Goal: Task Accomplishment & Management: Manage account settings

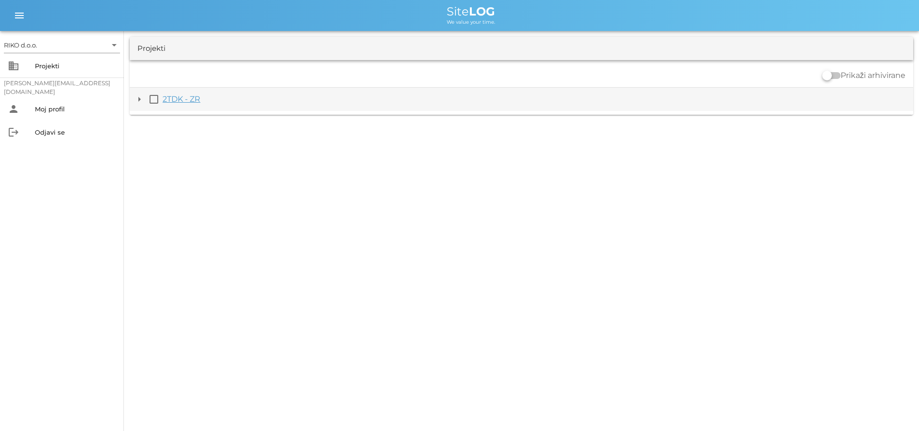
click at [169, 99] on link "2TDK - ZR" at bounding box center [182, 98] width 38 height 9
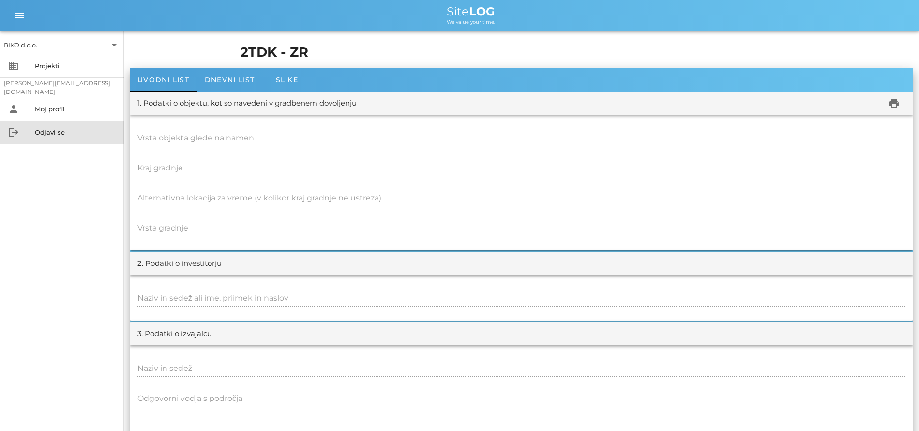
click at [55, 126] on div "Odjavi se" at bounding box center [75, 131] width 81 height 15
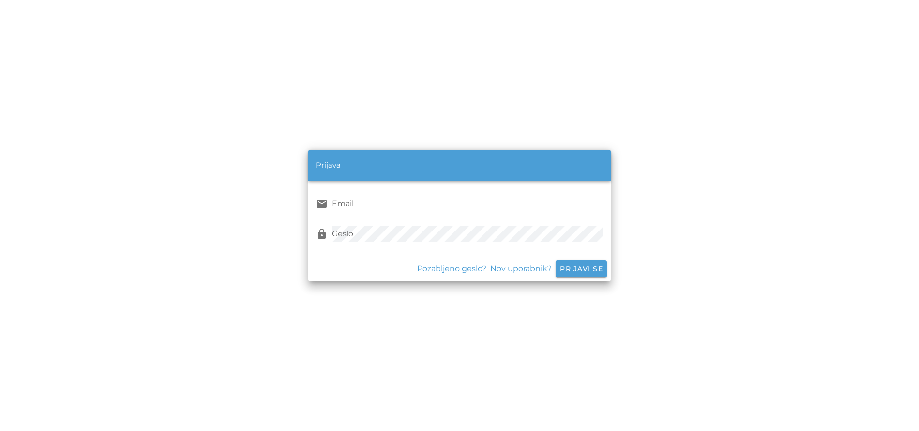
click at [385, 204] on input "Email" at bounding box center [467, 203] width 271 height 15
click at [385, 204] on input "[PERSON_NAME]" at bounding box center [467, 203] width 271 height 15
click at [383, 207] on input "[PERSON_NAME]" at bounding box center [467, 203] width 271 height 15
type input "[PERSON_NAME][EMAIL_ADDRESS][DOMAIN_NAME]"
click at [583, 267] on span "Prijavi se" at bounding box center [582, 268] width 44 height 9
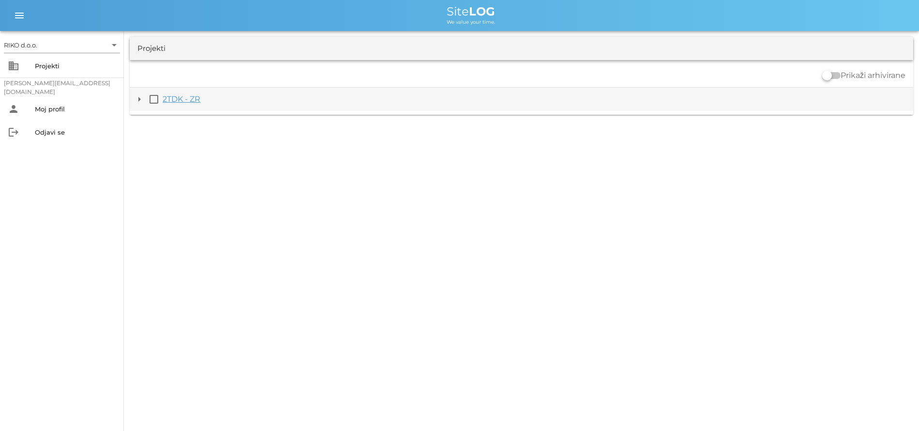
click at [182, 99] on link "2TDK - ZR" at bounding box center [182, 98] width 38 height 9
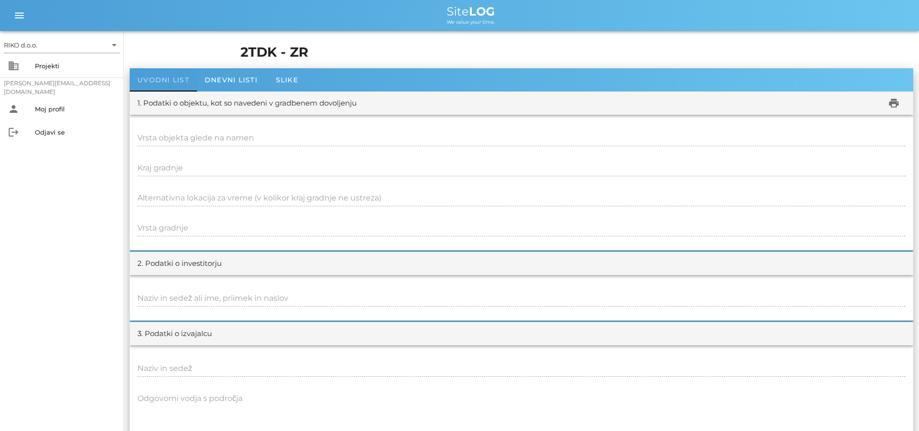
click at [180, 78] on span "Uvodni list" at bounding box center [164, 80] width 52 height 9
click at [54, 64] on div "Projekti" at bounding box center [75, 66] width 81 height 8
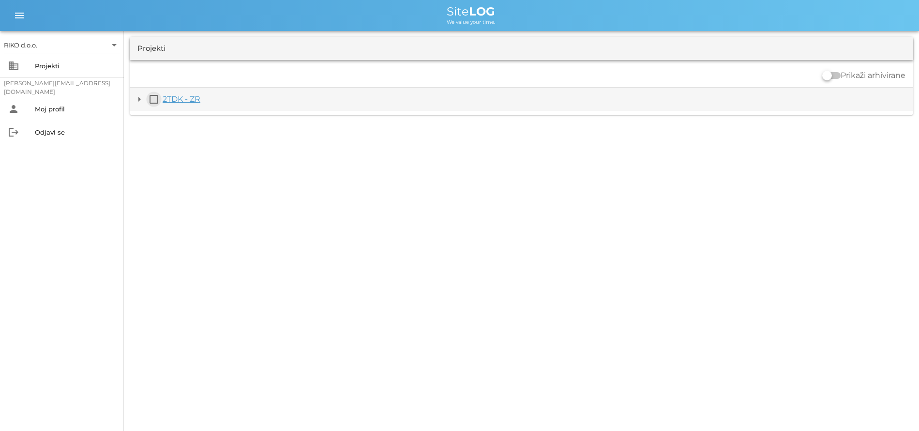
click at [154, 102] on button "check_box_outline_blank" at bounding box center [154, 99] width 12 height 12
click at [140, 105] on button "arrow_drop_down" at bounding box center [140, 105] width 12 height 12
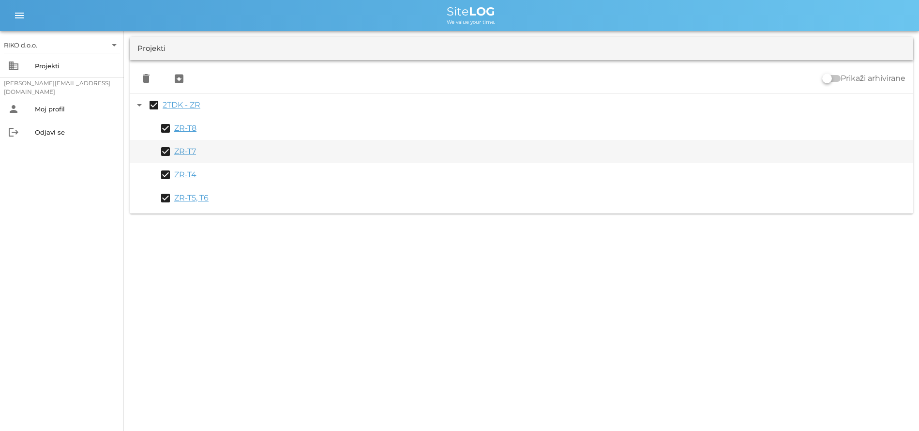
click at [188, 153] on link "ZR-T7" at bounding box center [185, 151] width 22 height 9
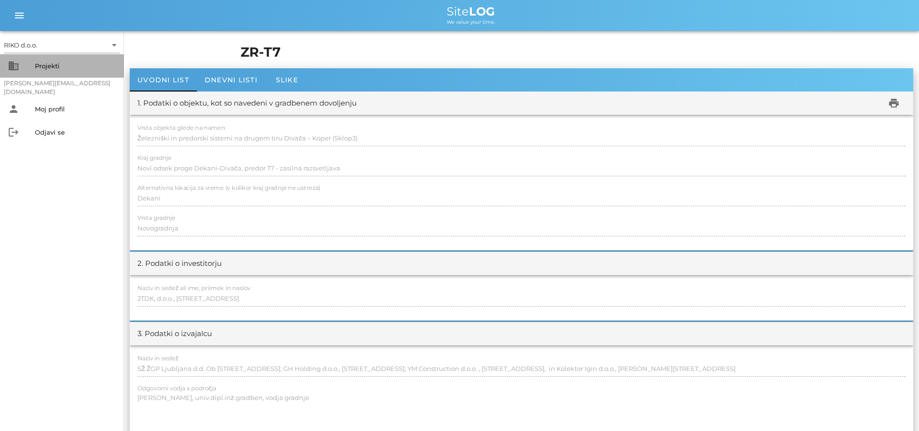
click at [52, 66] on div "Projekti" at bounding box center [75, 66] width 81 height 8
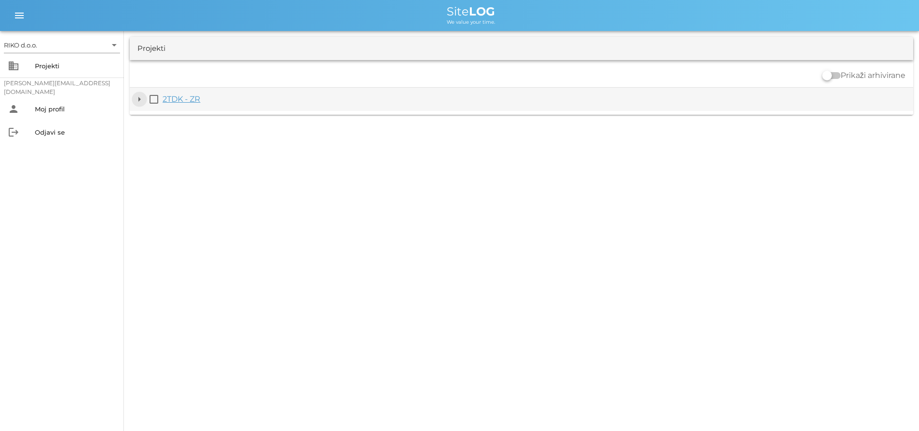
click at [139, 99] on button "arrow_drop_down" at bounding box center [140, 99] width 12 height 12
click at [155, 98] on button "check_box_outline_blank" at bounding box center [154, 99] width 12 height 12
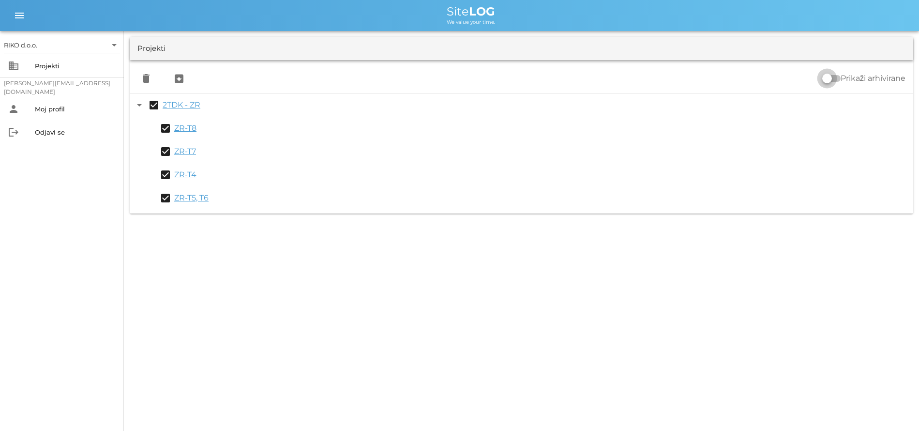
click at [836, 77] on input "Prikaži arhivirane" at bounding box center [832, 79] width 18 height 12
checkbox input "false"
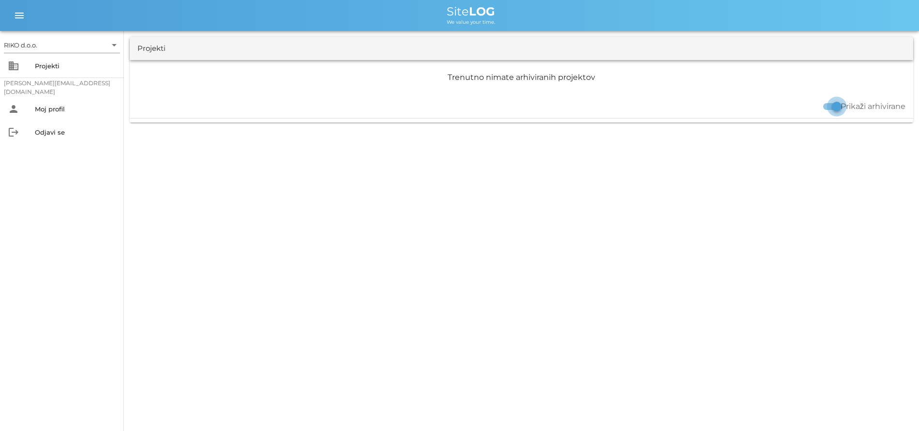
click at [831, 106] on div at bounding box center [837, 106] width 16 height 16
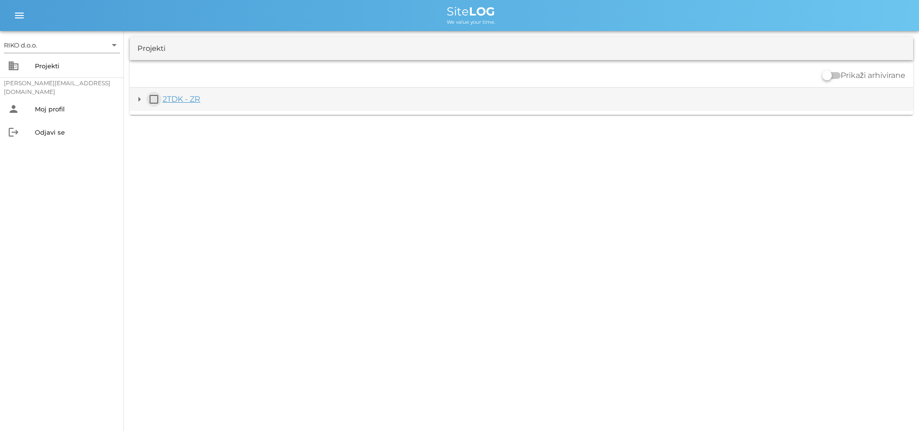
click at [153, 97] on button "check_box_outline_blank" at bounding box center [154, 99] width 12 height 12
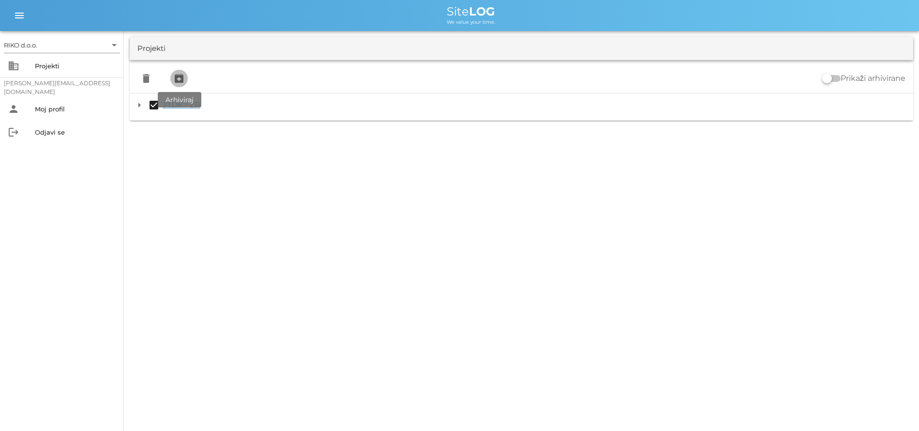
click at [182, 77] on icon "archive" at bounding box center [179, 79] width 12 height 12
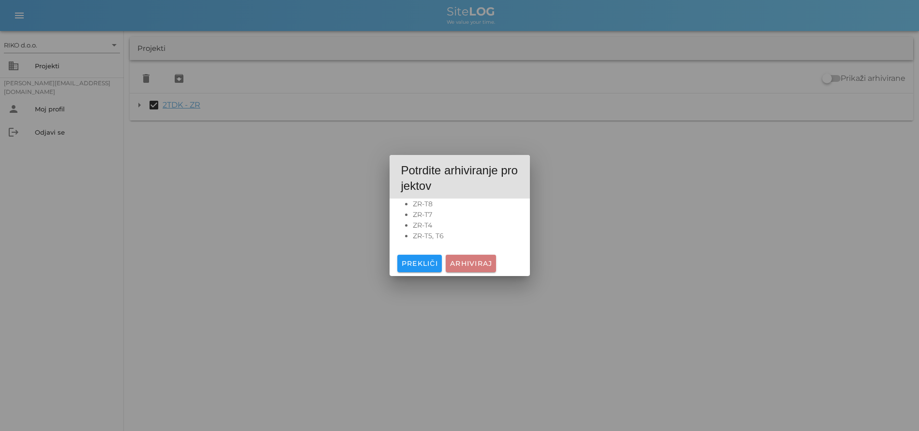
click at [473, 264] on span "Arhiviraj" at bounding box center [471, 263] width 43 height 9
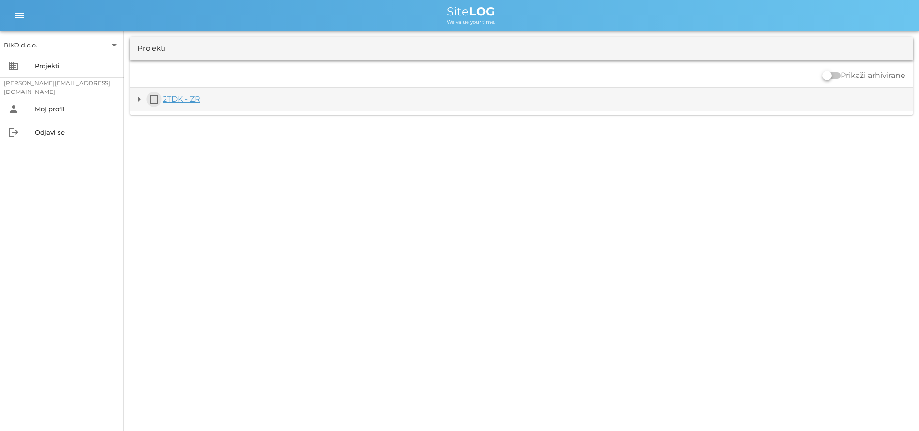
click at [155, 97] on button "check_box_outline_blank" at bounding box center [154, 99] width 12 height 12
click at [179, 104] on link "2TDK - ZR" at bounding box center [182, 104] width 38 height 9
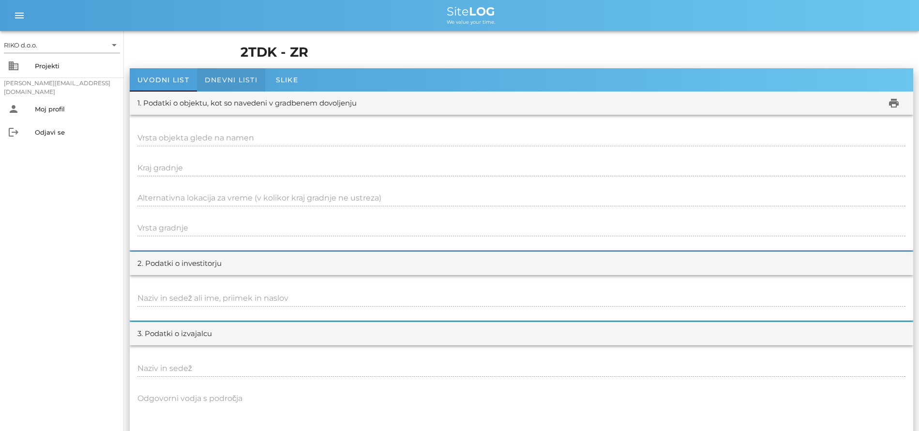
click at [230, 75] on div "Dnevni listi" at bounding box center [231, 79] width 68 height 23
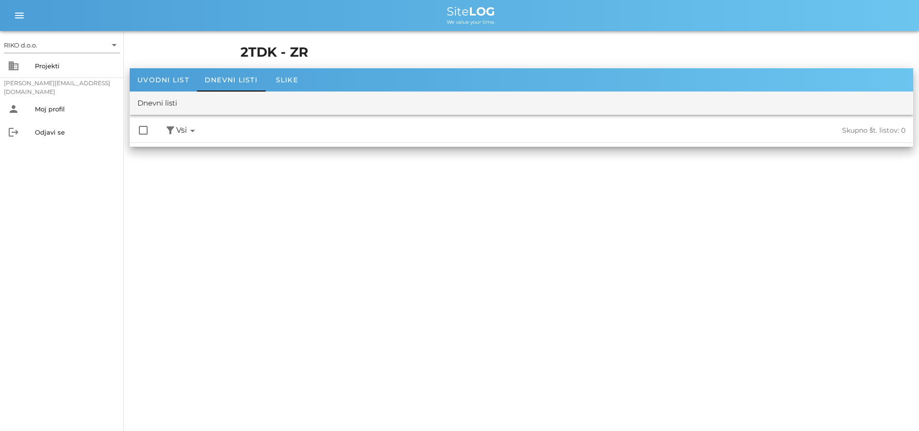
click at [193, 131] on icon "arrow_drop_down" at bounding box center [193, 131] width 12 height 12
click at [144, 133] on div at bounding box center [143, 130] width 16 height 16
checkbox input "true"
click at [223, 83] on span "Dnevni listi" at bounding box center [231, 80] width 53 height 9
drag, startPoint x: 178, startPoint y: 101, endPoint x: 173, endPoint y: 105, distance: 5.8
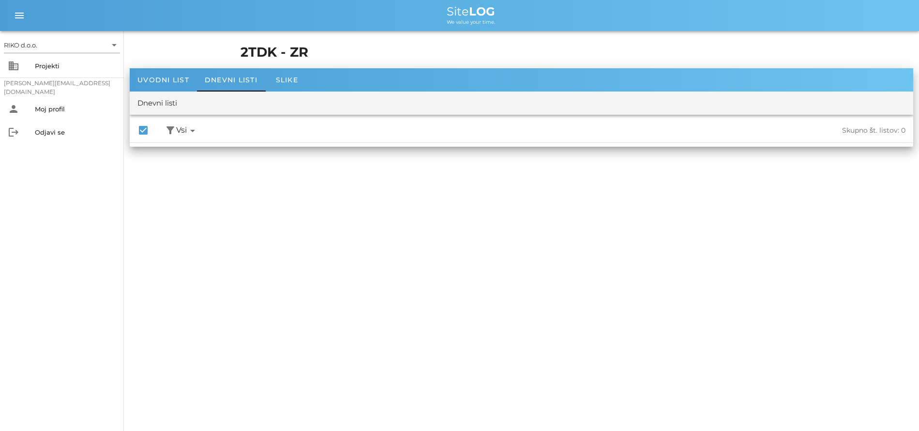
click at [177, 102] on div "Dnevni listi" at bounding box center [158, 103] width 40 height 11
click at [173, 105] on div "Dnevni listi" at bounding box center [158, 103] width 40 height 11
click at [283, 79] on span "Slike" at bounding box center [287, 80] width 22 height 9
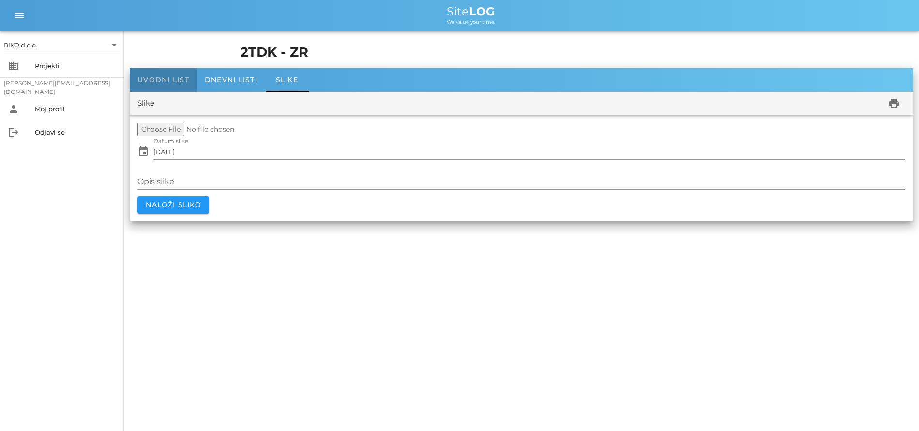
click at [171, 81] on span "Uvodni list" at bounding box center [164, 80] width 52 height 9
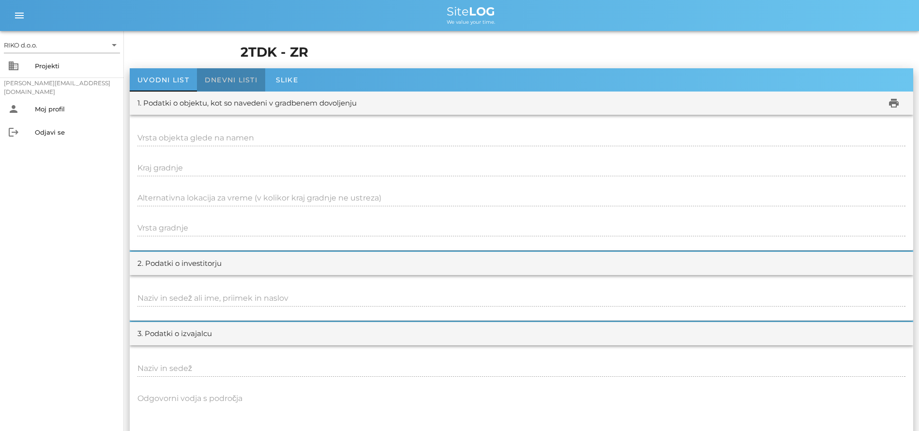
click at [243, 80] on span "Dnevni listi" at bounding box center [231, 80] width 53 height 9
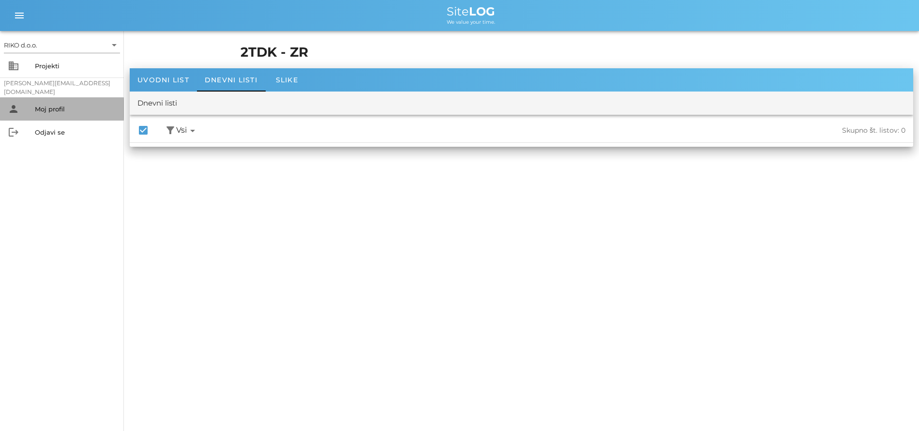
click at [58, 111] on div "Moj profil" at bounding box center [75, 109] width 81 height 8
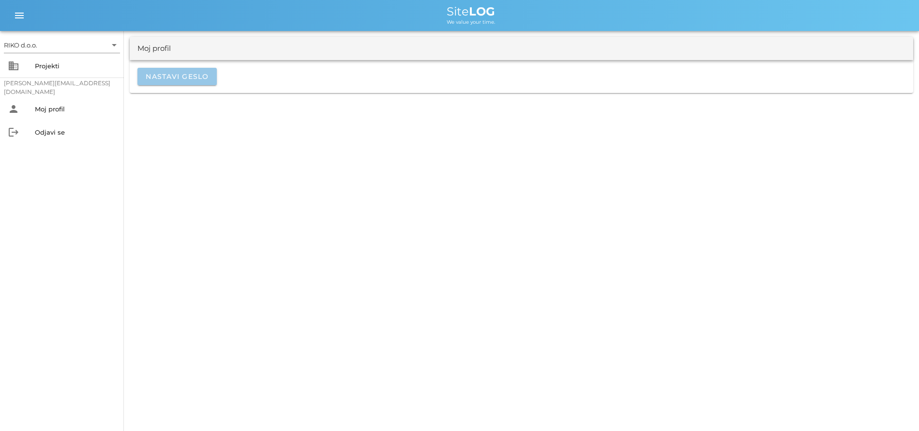
click at [173, 75] on span "Nastavi geslo" at bounding box center [177, 76] width 64 height 9
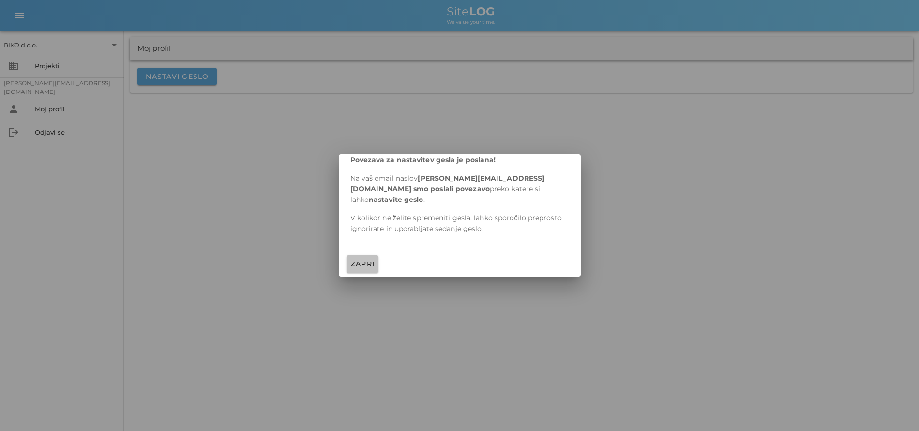
click at [367, 261] on span "Zapri" at bounding box center [363, 264] width 25 height 9
